Goal: Information Seeking & Learning: Learn about a topic

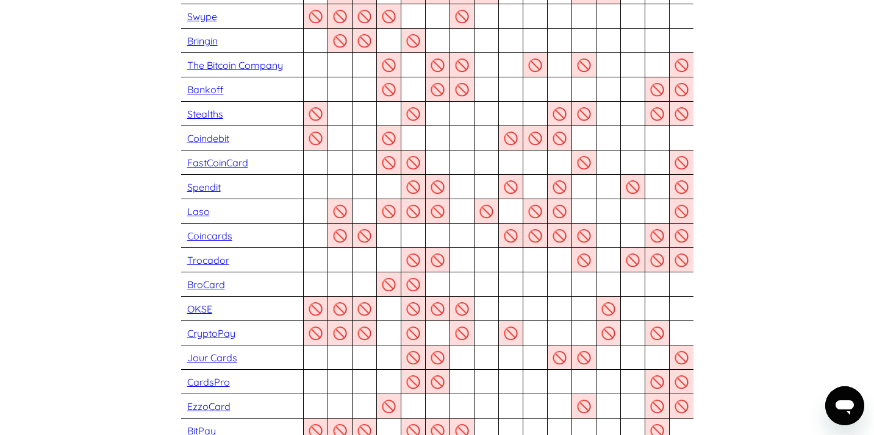
scroll to position [844, 0]
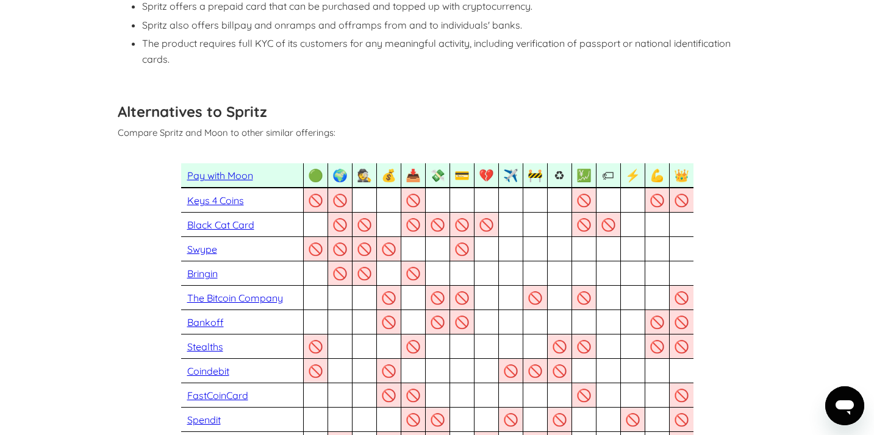
click at [214, 169] on link "Pay with Moon" at bounding box center [220, 175] width 66 height 12
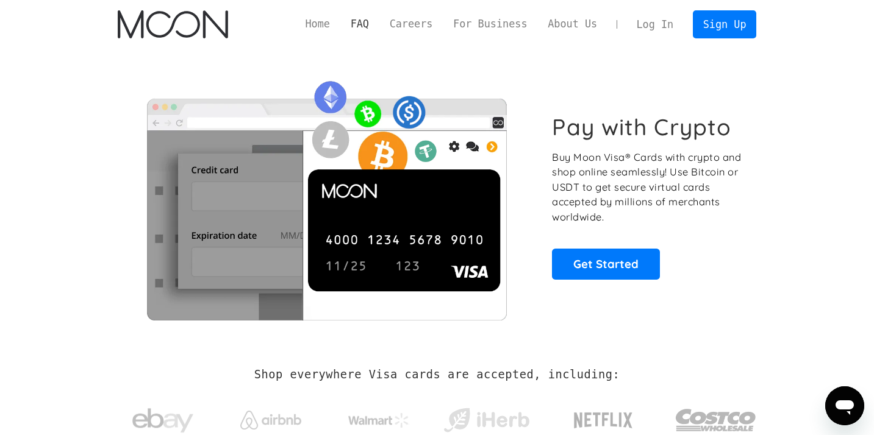
click at [358, 26] on link "FAQ" at bounding box center [359, 23] width 39 height 15
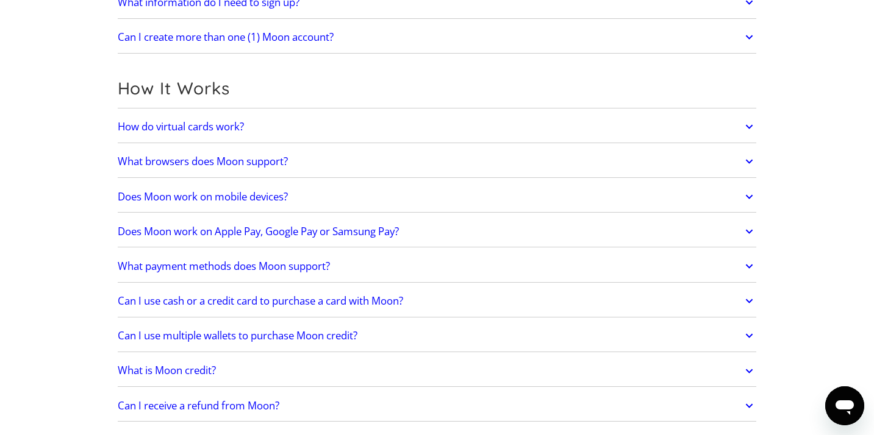
scroll to position [295, 0]
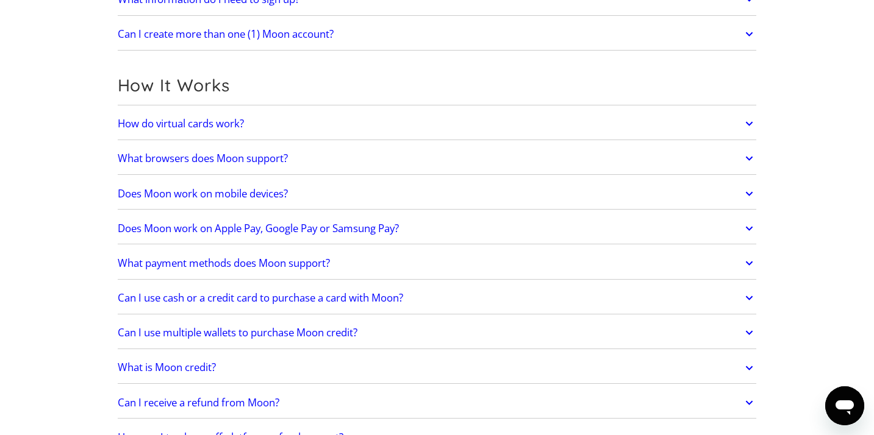
click at [294, 194] on link "Does Moon work on mobile devices?" at bounding box center [437, 194] width 639 height 26
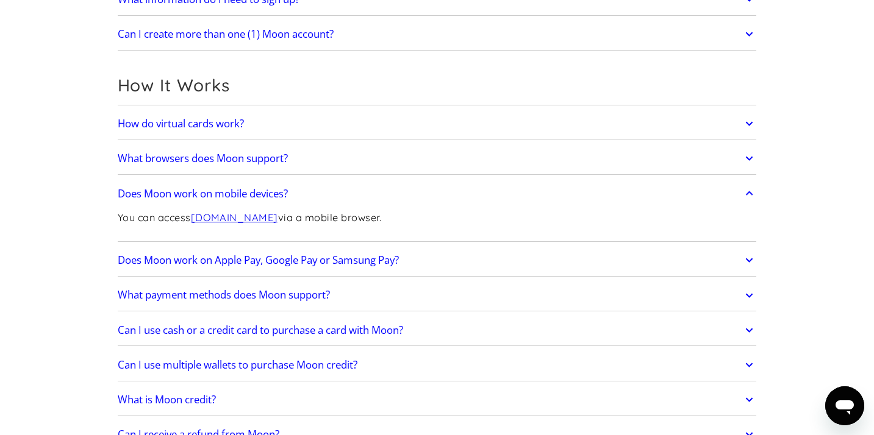
click at [294, 194] on link "Does Moon work on mobile devices?" at bounding box center [437, 194] width 639 height 26
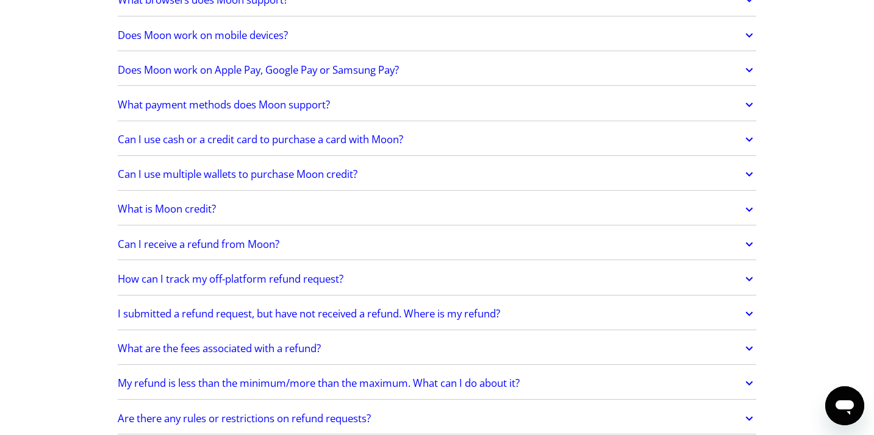
scroll to position [454, 0]
click at [349, 181] on link "Can I use multiple wallets to purchase Moon credit?" at bounding box center [437, 174] width 639 height 26
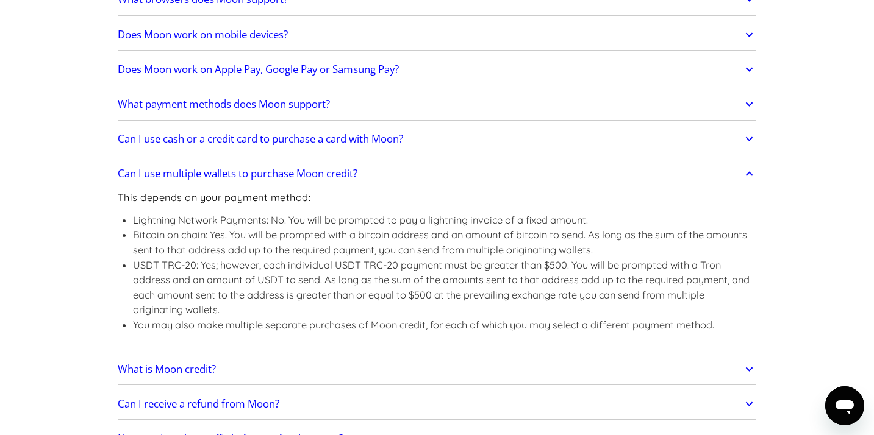
click at [349, 181] on link "Can I use multiple wallets to purchase Moon credit?" at bounding box center [437, 174] width 639 height 26
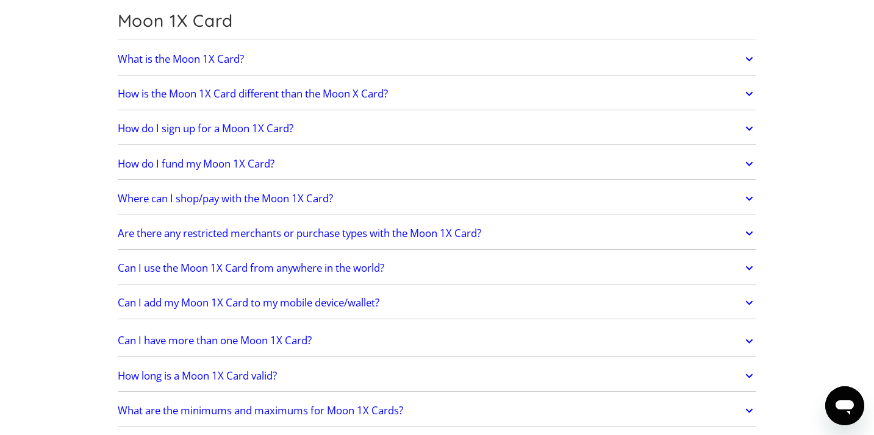
scroll to position [1446, 0]
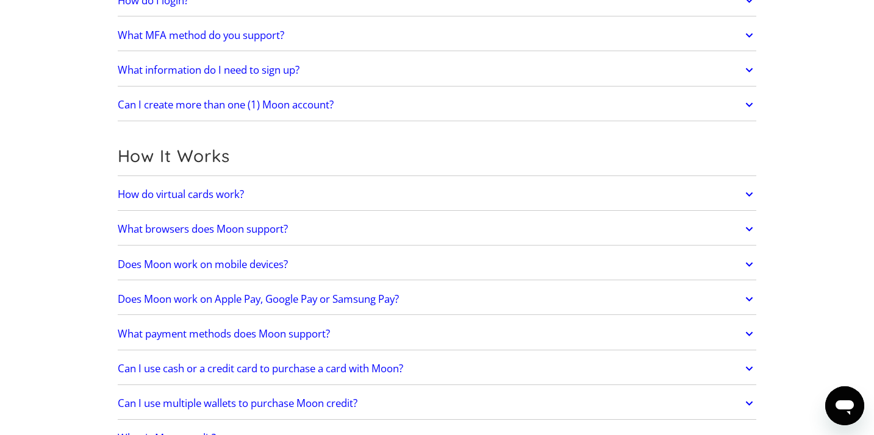
scroll to position [0, 0]
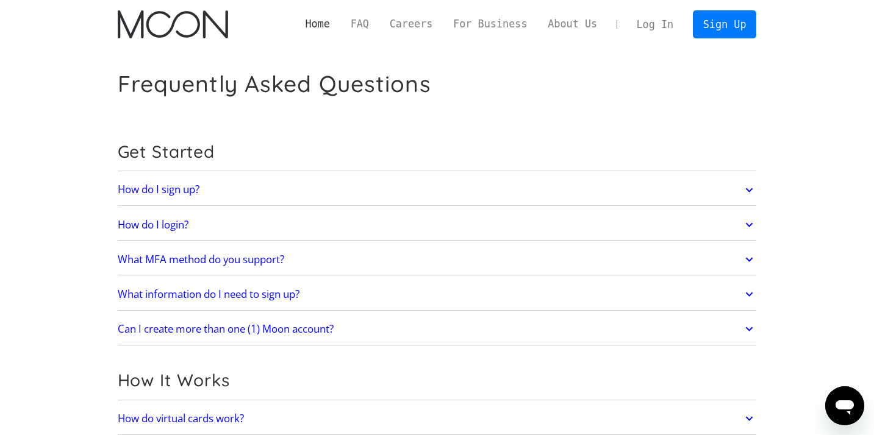
click at [324, 26] on link "Home" at bounding box center [317, 23] width 45 height 15
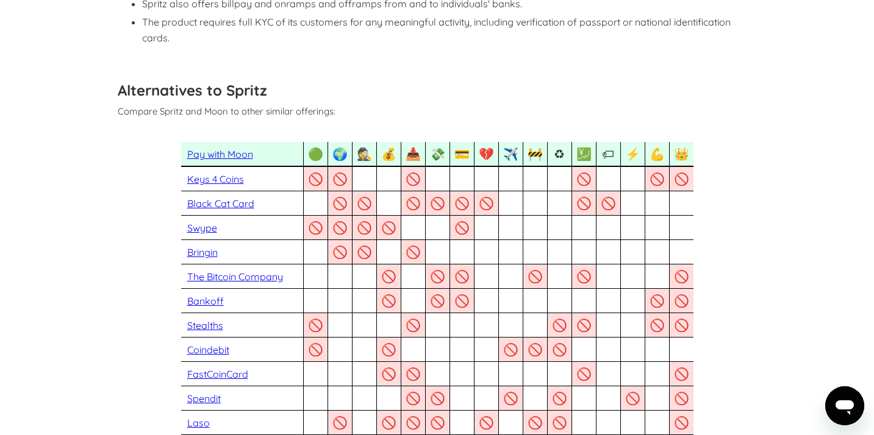
scroll to position [859, 0]
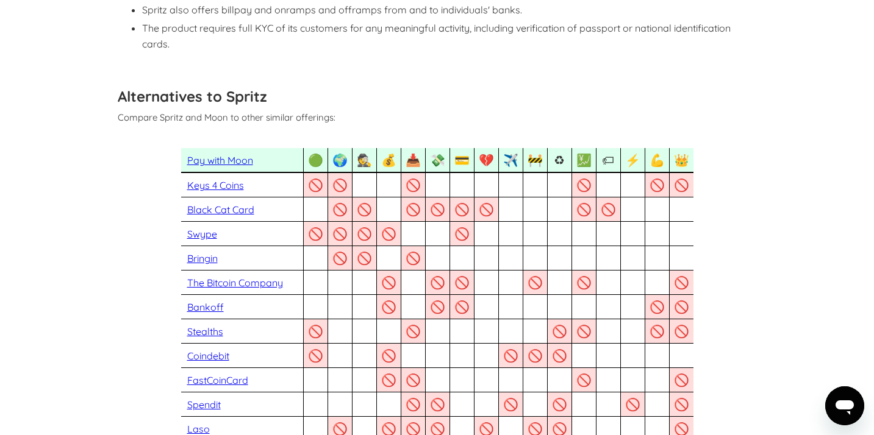
click at [198, 228] on link "Swype" at bounding box center [202, 234] width 30 height 12
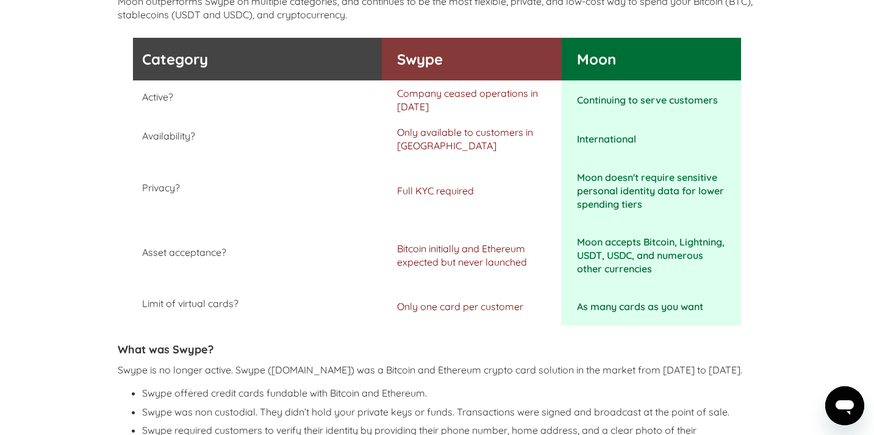
scroll to position [445, 0]
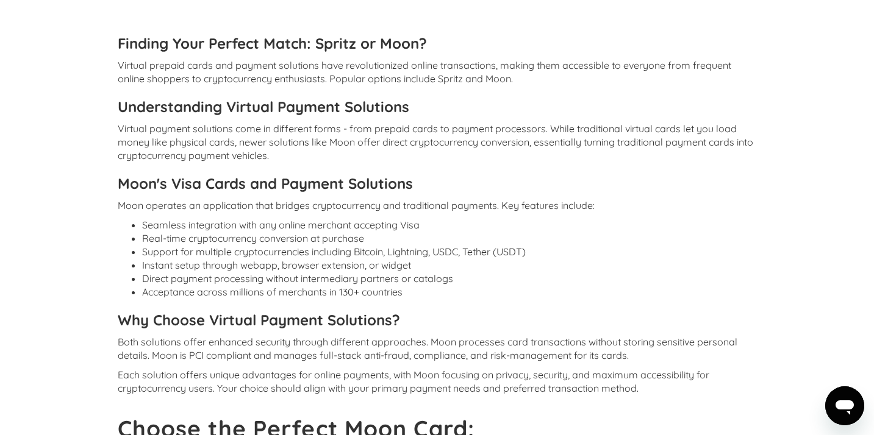
scroll to position [1711, 0]
